Goal: Navigation & Orientation: Find specific page/section

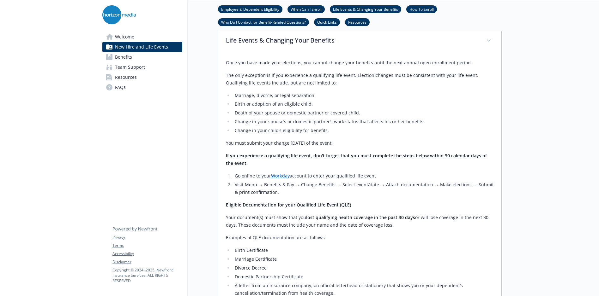
scroll to position [272, 0]
